Goal: Information Seeking & Learning: Learn about a topic

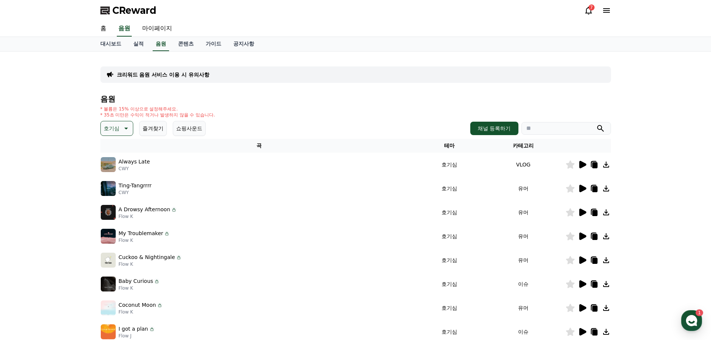
click at [579, 168] on icon at bounding box center [582, 164] width 9 height 9
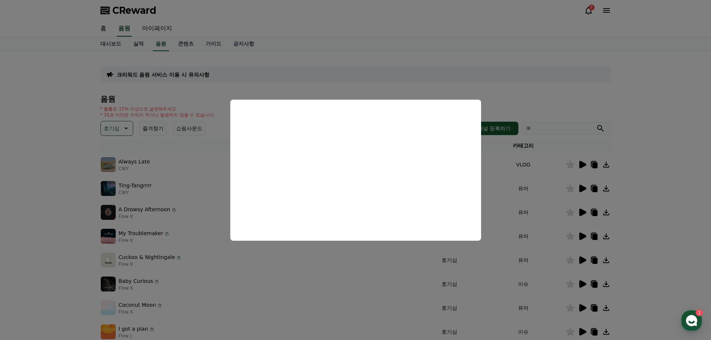
click at [658, 112] on button "close modal" at bounding box center [355, 170] width 711 height 340
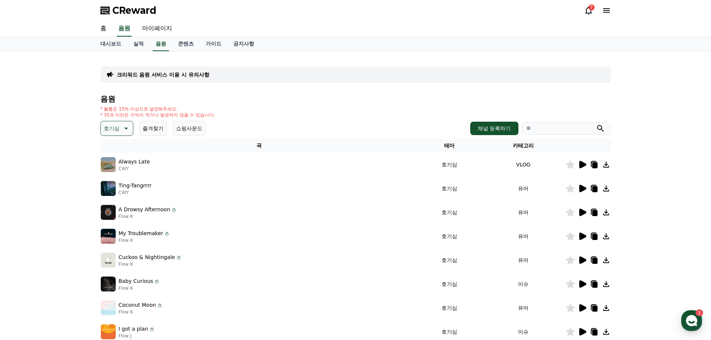
click at [595, 167] on icon at bounding box center [594, 165] width 5 height 6
click at [107, 31] on link "홈" at bounding box center [103, 29] width 18 height 16
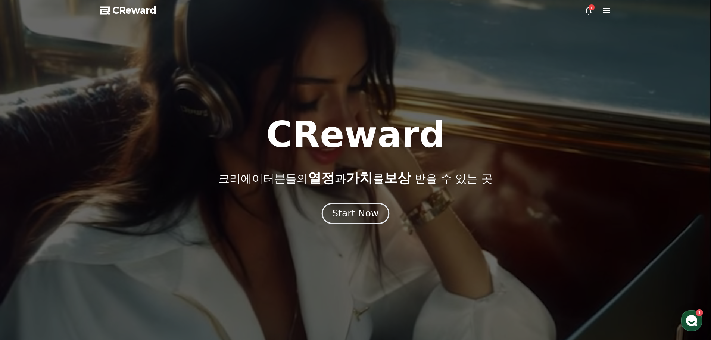
click at [359, 212] on div "Start Now" at bounding box center [355, 213] width 46 height 13
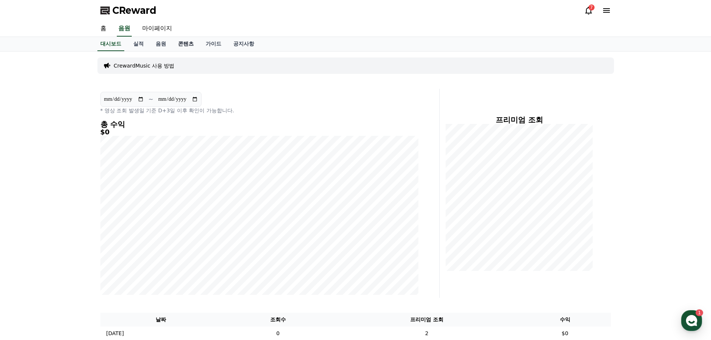
click at [187, 45] on link "콘텐츠" at bounding box center [186, 44] width 28 height 14
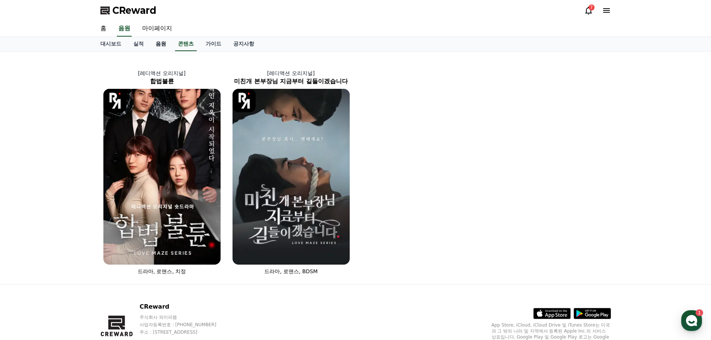
click at [159, 44] on link "음원" at bounding box center [161, 44] width 22 height 14
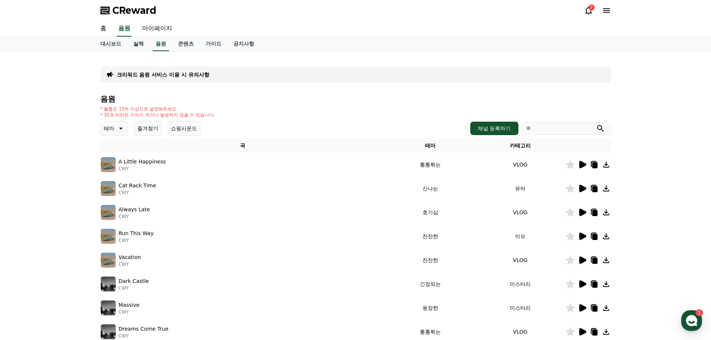
click at [141, 44] on link "실적" at bounding box center [138, 44] width 22 height 14
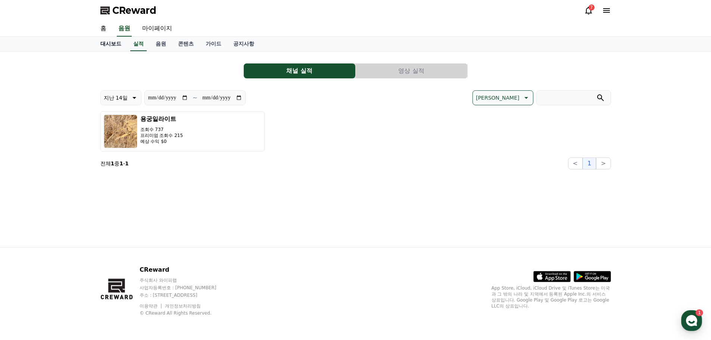
click at [111, 43] on link "대시보드" at bounding box center [110, 44] width 33 height 14
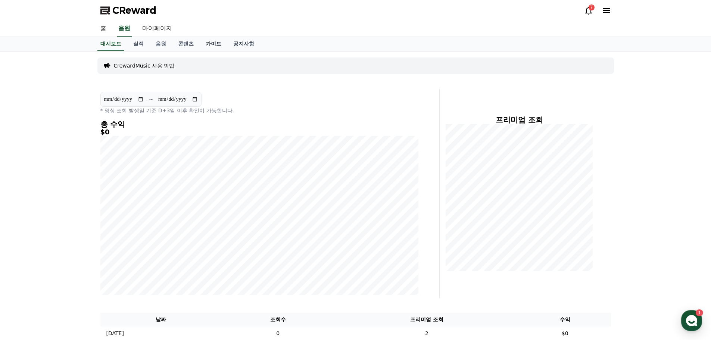
click at [219, 44] on link "가이드" at bounding box center [214, 44] width 28 height 14
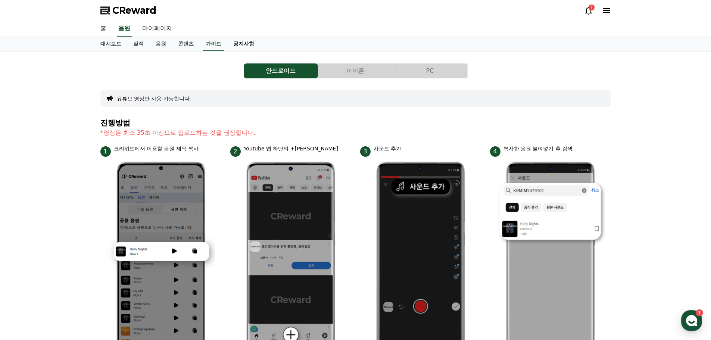
click at [244, 47] on link "공지사항" at bounding box center [243, 44] width 33 height 14
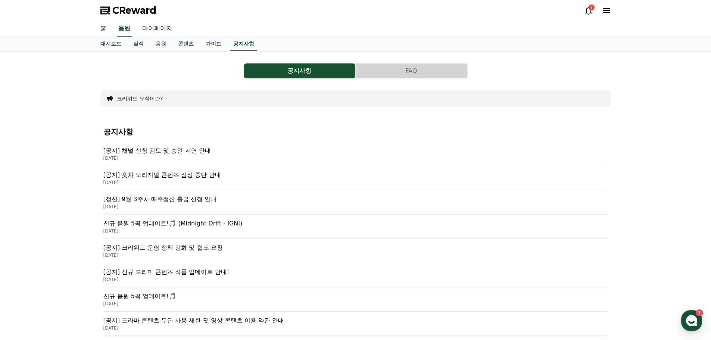
click at [168, 100] on div "크리워드 뮤직이란?" at bounding box center [355, 98] width 511 height 16
click at [145, 100] on button "크리워드 뮤직이란?" at bounding box center [140, 98] width 46 height 7
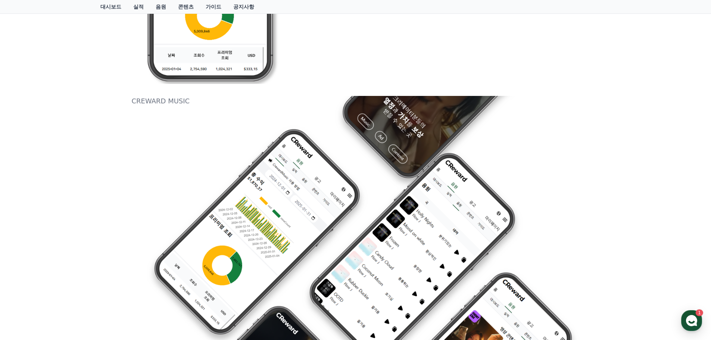
scroll to position [464, 0]
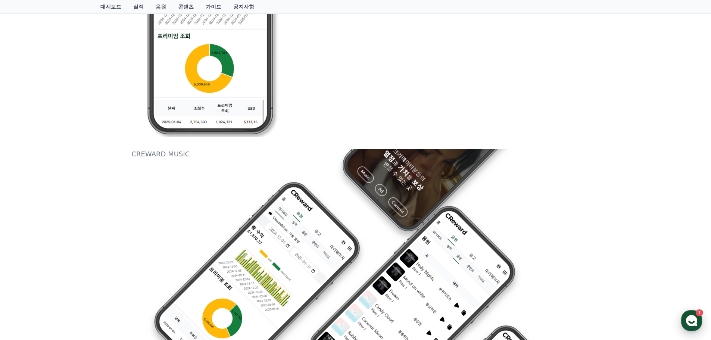
click at [694, 319] on use "button" at bounding box center [691, 320] width 11 height 11
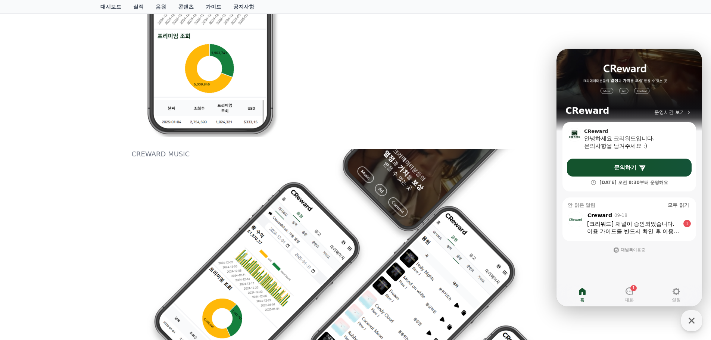
click at [624, 228] on div "이용 가이드를 반드시 확인 후 이용 부탁드립니다 :)" at bounding box center [633, 231] width 93 height 7
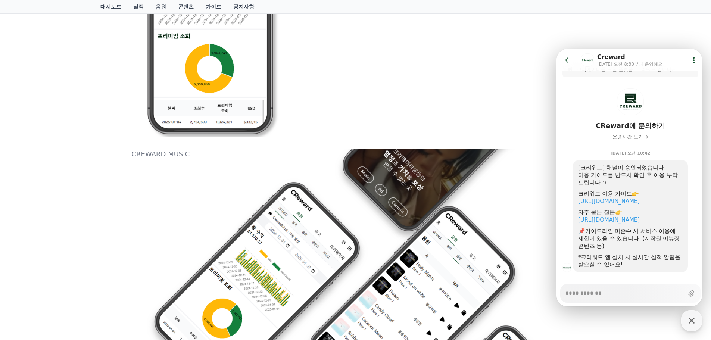
scroll to position [23, 0]
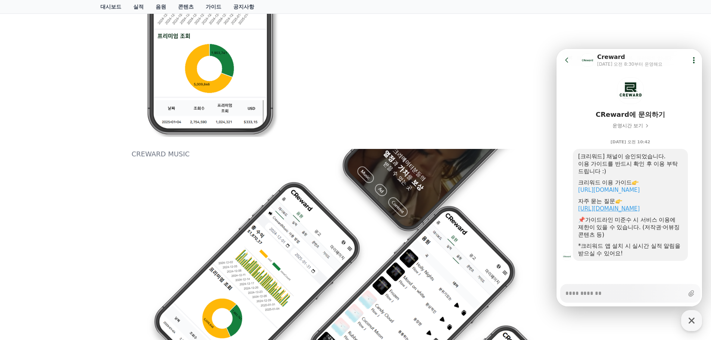
click at [635, 211] on link "https://creward.net/music/notice/faq" at bounding box center [609, 208] width 62 height 7
type textarea "*"
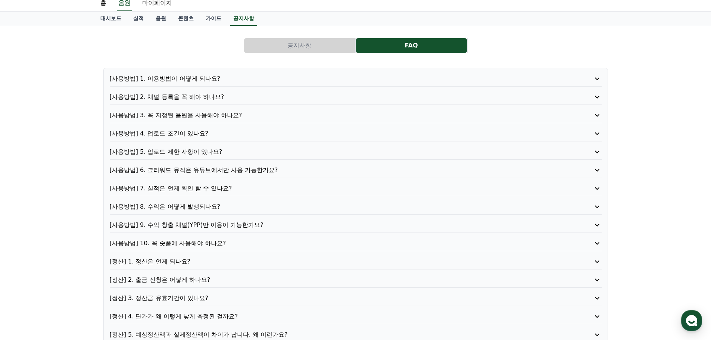
scroll to position [37, 0]
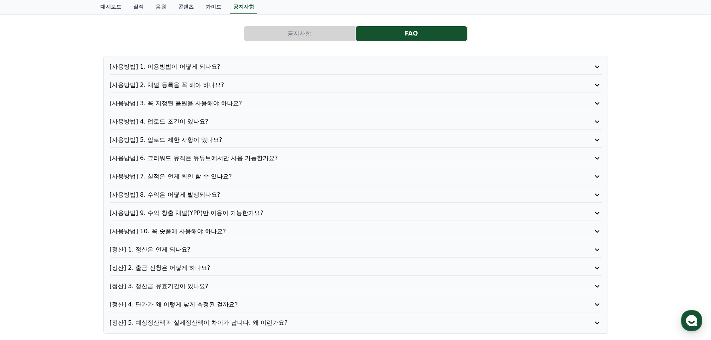
click at [187, 233] on p "[사용방법] 10. 꼭 숏폼에 사용해야 하나요?" at bounding box center [336, 231] width 453 height 9
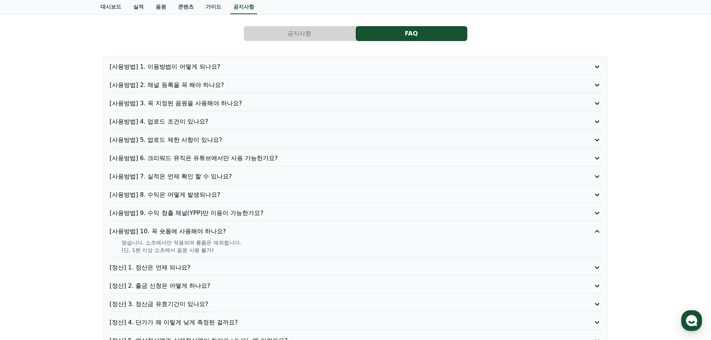
click at [197, 193] on p "[사용방법] 8. 수익은 어떻게 발생되나요?" at bounding box center [336, 194] width 453 height 9
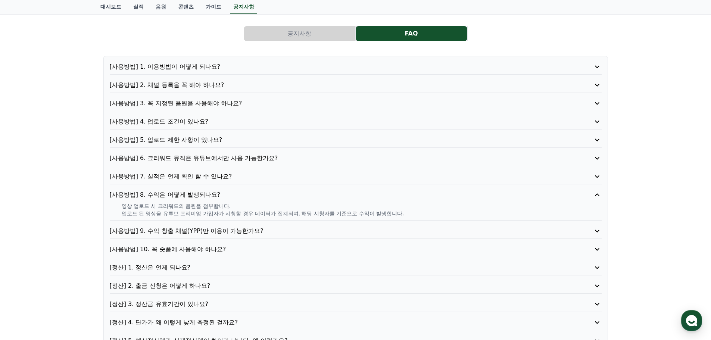
click at [191, 177] on p "[사용방법] 7. 실적은 언제 확인 할 수 있나요?" at bounding box center [336, 176] width 453 height 9
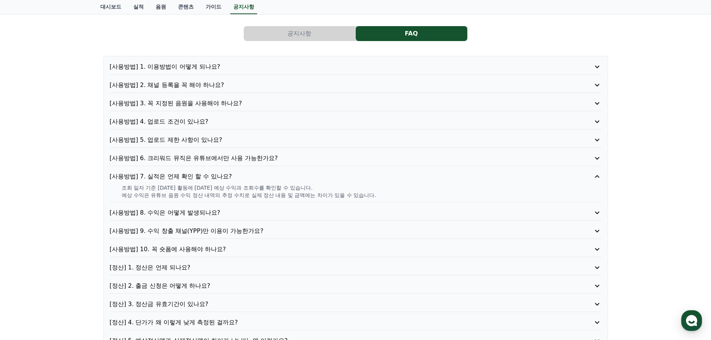
click at [190, 220] on div "[사용방법] 8. 수익은 어떻게 발생되나요?" at bounding box center [356, 214] width 492 height 12
click at [191, 211] on p "[사용방법] 8. 수익은 어떻게 발생되나요?" at bounding box center [336, 212] width 453 height 9
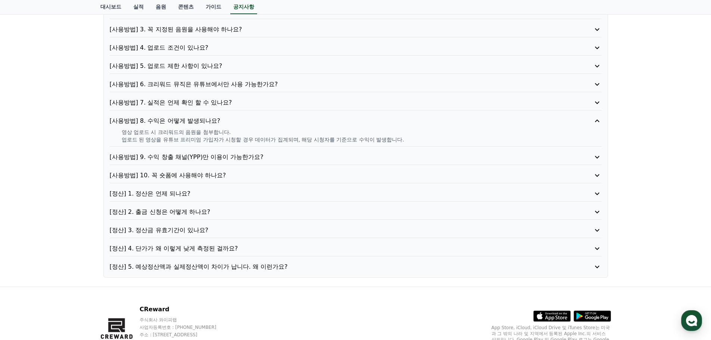
scroll to position [112, 0]
click at [199, 249] on p "[정산] 4. 단가가 왜 이렇게 낮게 측정된 걸까요?" at bounding box center [336, 247] width 453 height 9
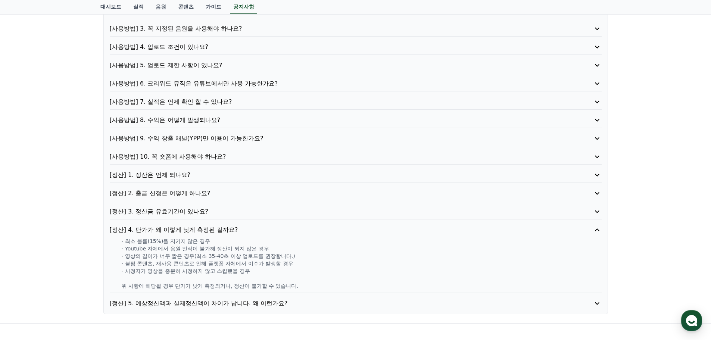
click at [238, 304] on p "[정산] 5. 예상정산액과 실제정산액이 차이가 납니다. 왜 이런가요?" at bounding box center [336, 303] width 453 height 9
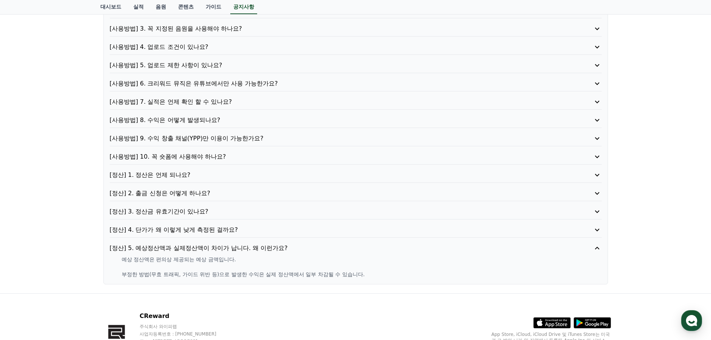
click at [169, 195] on p "[정산] 2. 출금 신청은 어떻게 하나요?" at bounding box center [336, 193] width 453 height 9
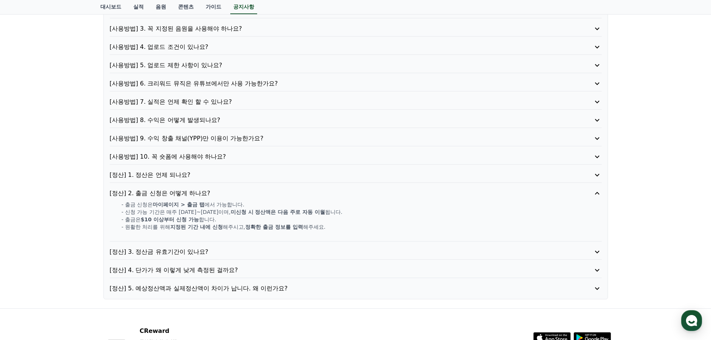
click at [162, 177] on p "[정산] 1. 정산은 언제 되나요?" at bounding box center [336, 175] width 453 height 9
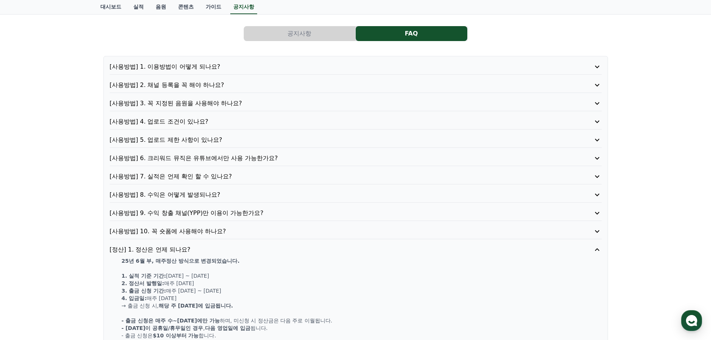
scroll to position [0, 0]
